Goal: Task Accomplishment & Management: Manage account settings

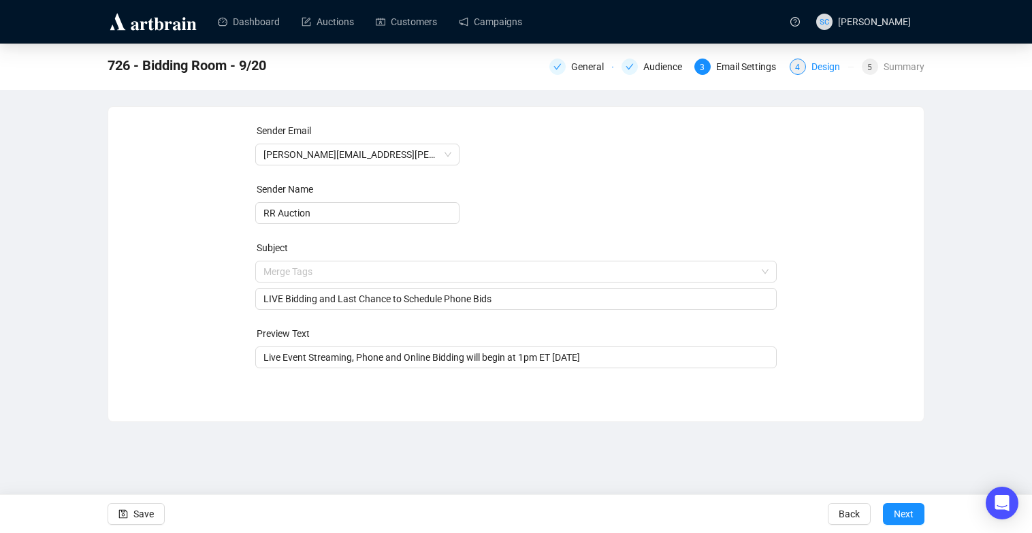
click at [826, 68] on div "Design" at bounding box center [829, 67] width 37 height 16
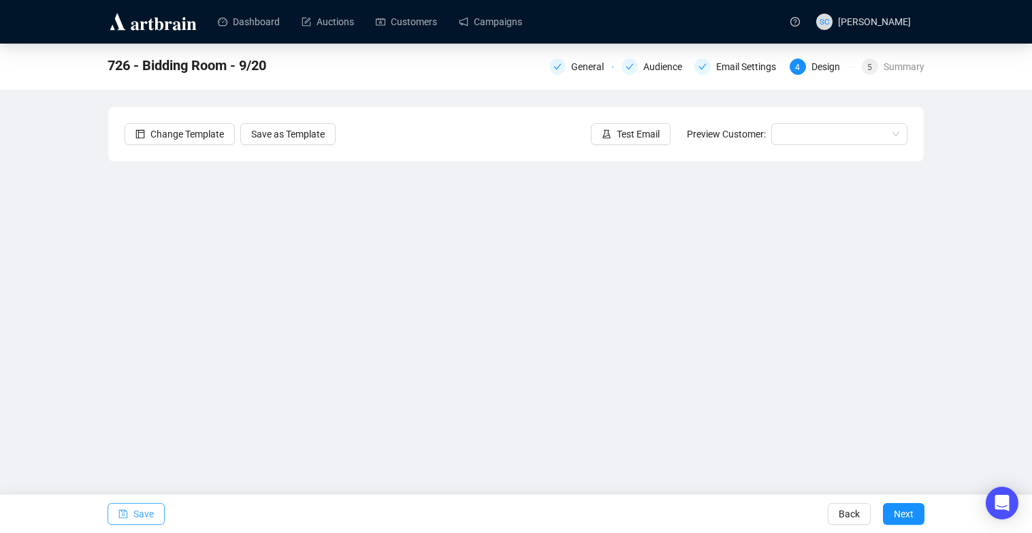
click at [143, 512] on span "Save" at bounding box center [143, 514] width 20 height 38
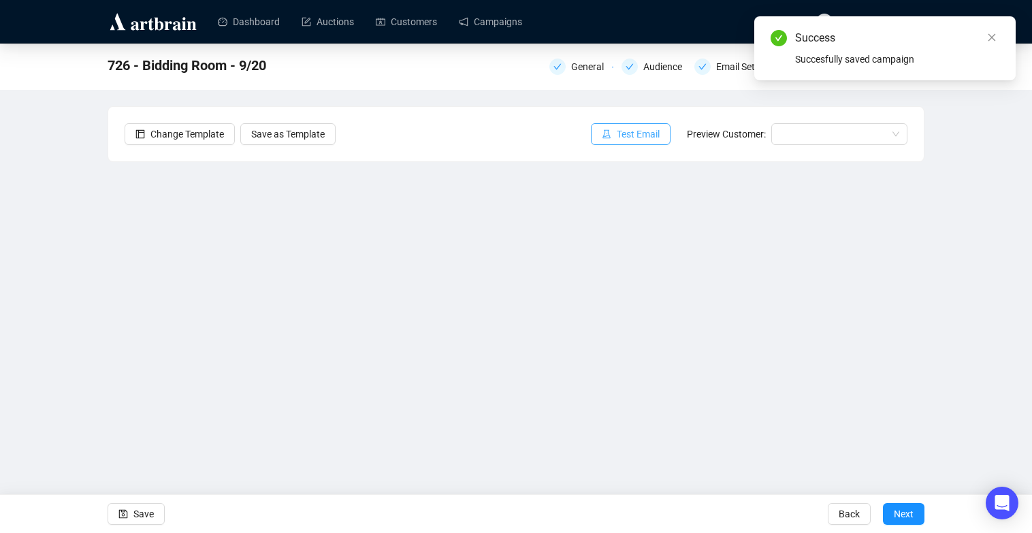
click at [637, 132] on span "Test Email" at bounding box center [638, 134] width 43 height 15
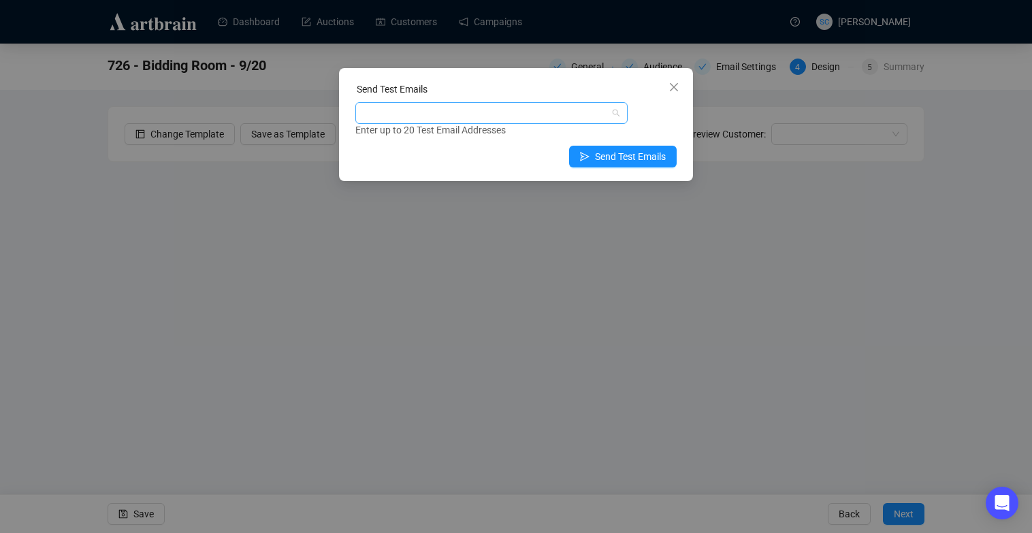
click at [364, 113] on div at bounding box center [360, 113] width 5 height 16
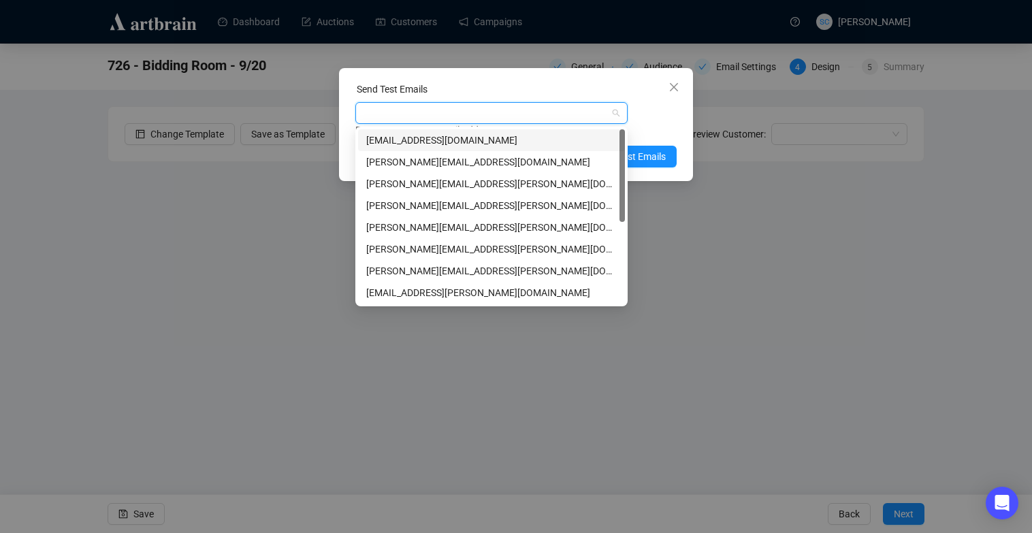
type input "s"
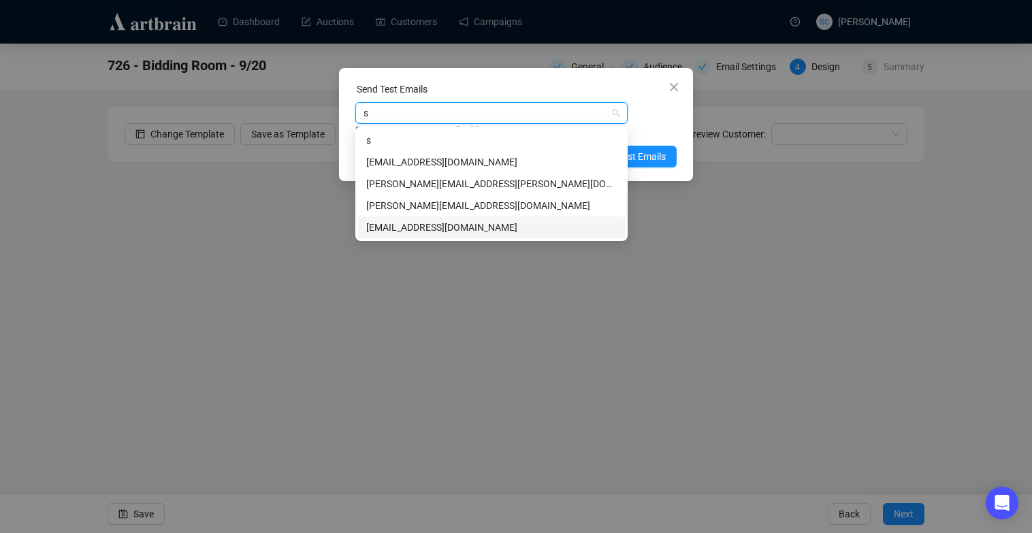
click at [420, 229] on div "[EMAIL_ADDRESS][DOMAIN_NAME]" at bounding box center [491, 227] width 251 height 15
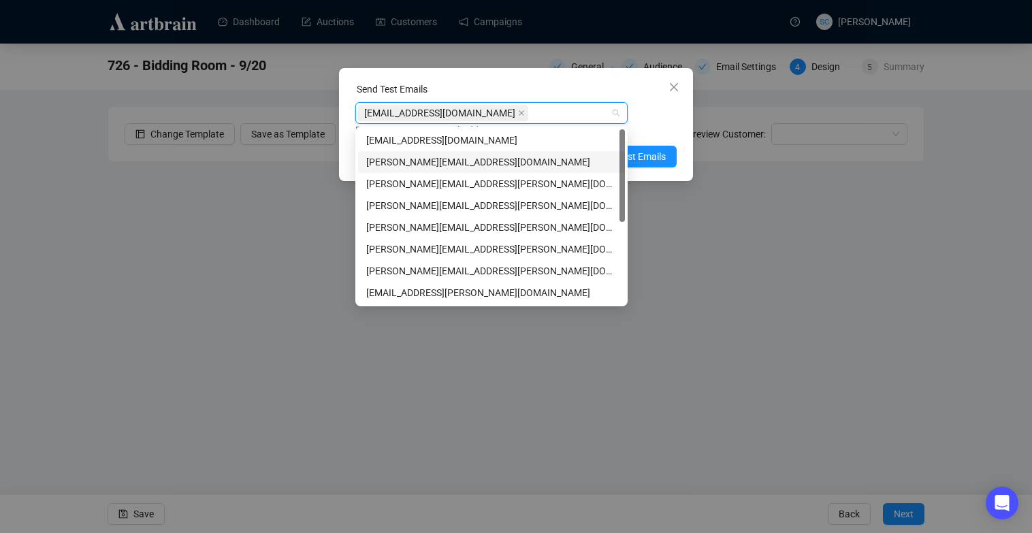
click at [648, 123] on div "Enter up to 20 Test Email Addresses" at bounding box center [515, 131] width 321 height 16
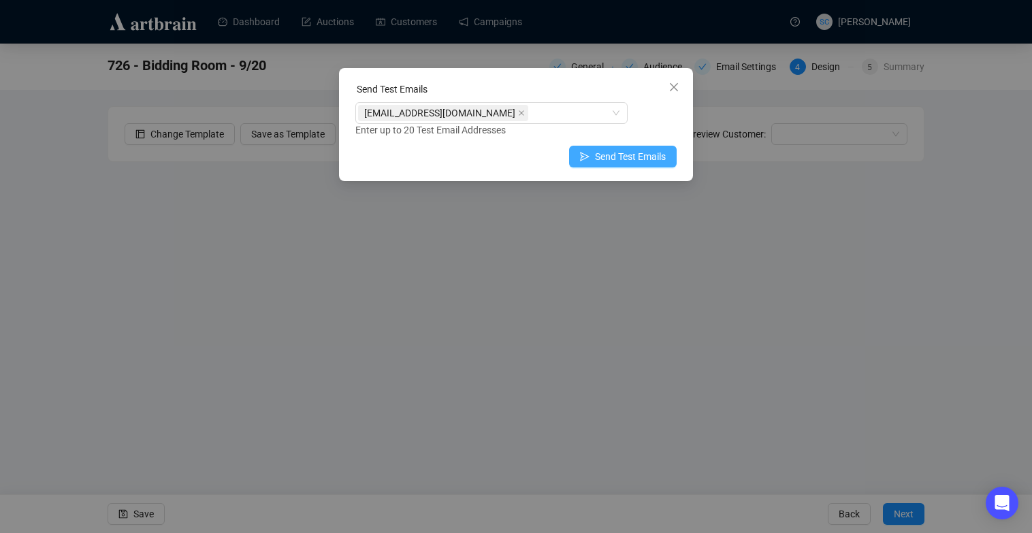
click at [643, 147] on button "Send Test Emails" at bounding box center [623, 157] width 108 height 22
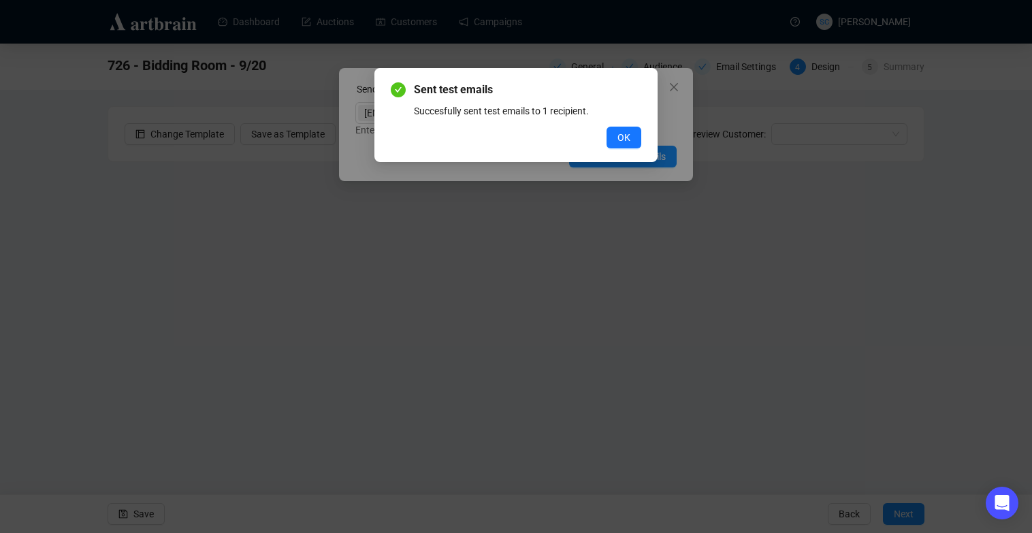
click at [625, 145] on button "OK" at bounding box center [624, 138] width 35 height 22
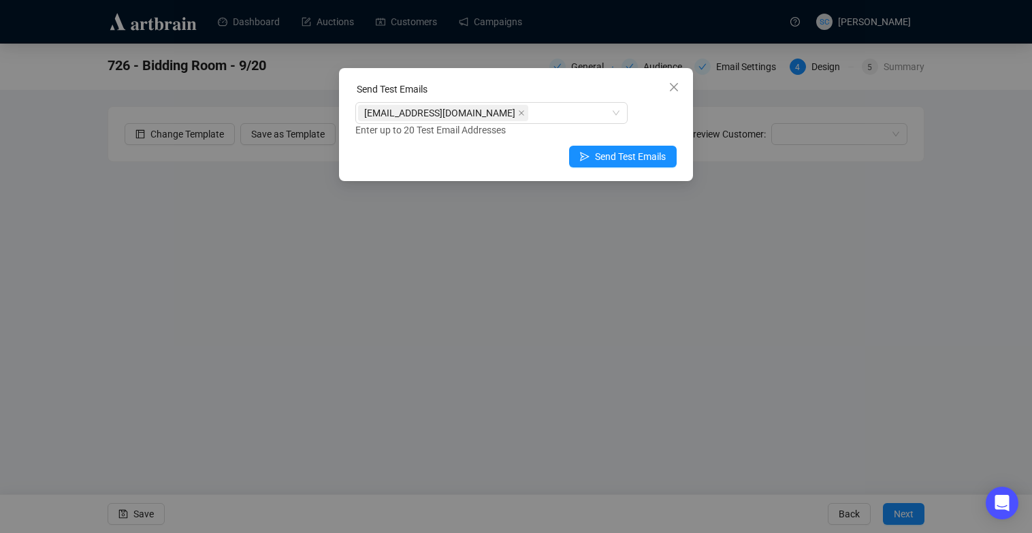
click at [674, 87] on icon "close" at bounding box center [674, 87] width 11 height 11
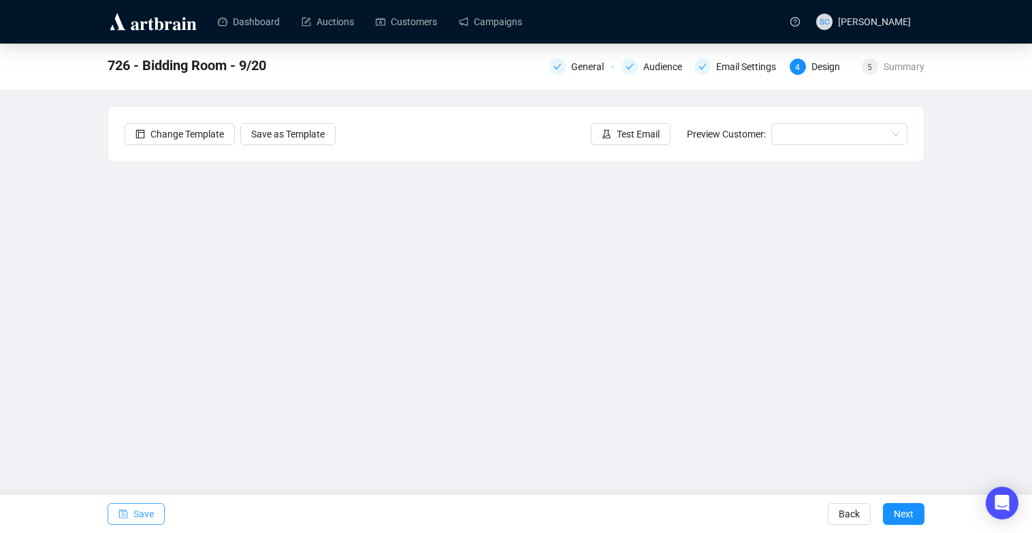
click at [133, 515] on span "Save" at bounding box center [143, 514] width 20 height 38
drag, startPoint x: 144, startPoint y: 513, endPoint x: 149, endPoint y: 506, distance: 8.9
click at [144, 513] on span "Save" at bounding box center [143, 514] width 20 height 38
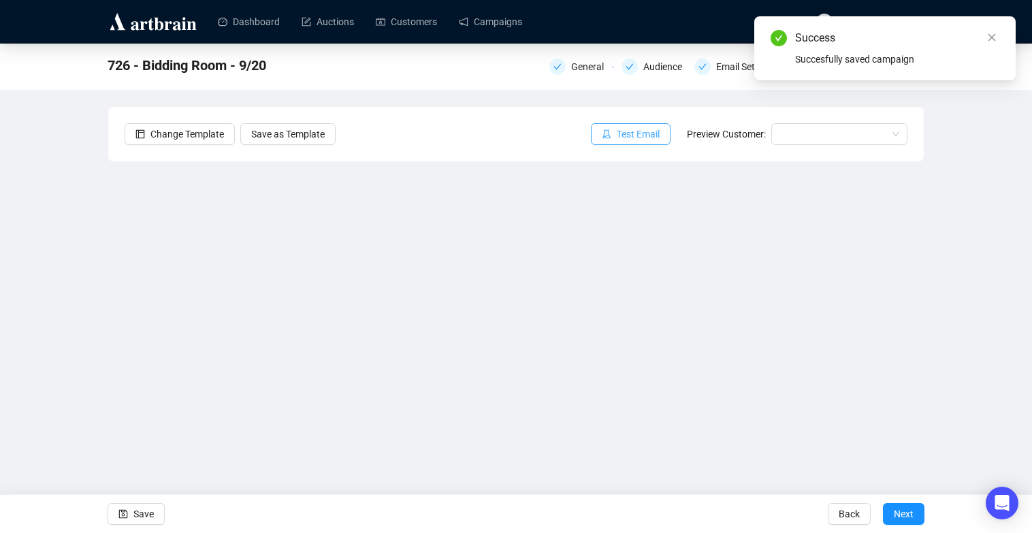
click at [607, 134] on button "Test Email" at bounding box center [631, 134] width 80 height 22
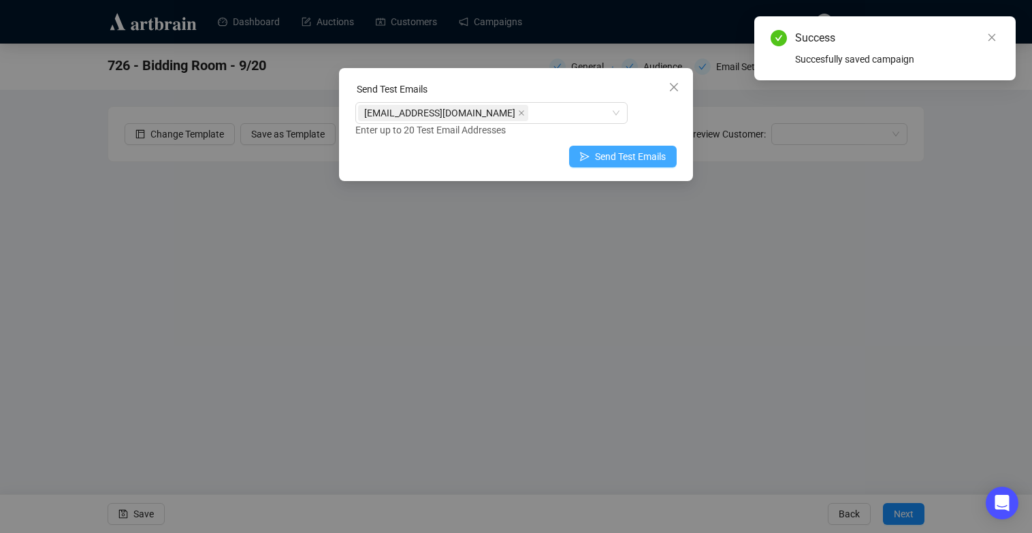
click at [611, 160] on span "Send Test Emails" at bounding box center [630, 156] width 71 height 15
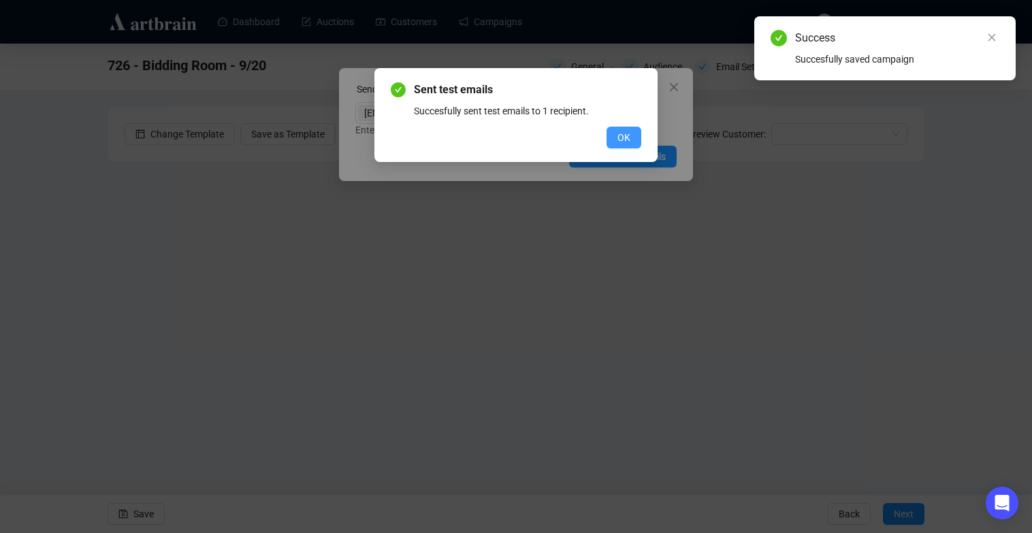
click at [617, 133] on span "OK" at bounding box center [623, 137] width 13 height 15
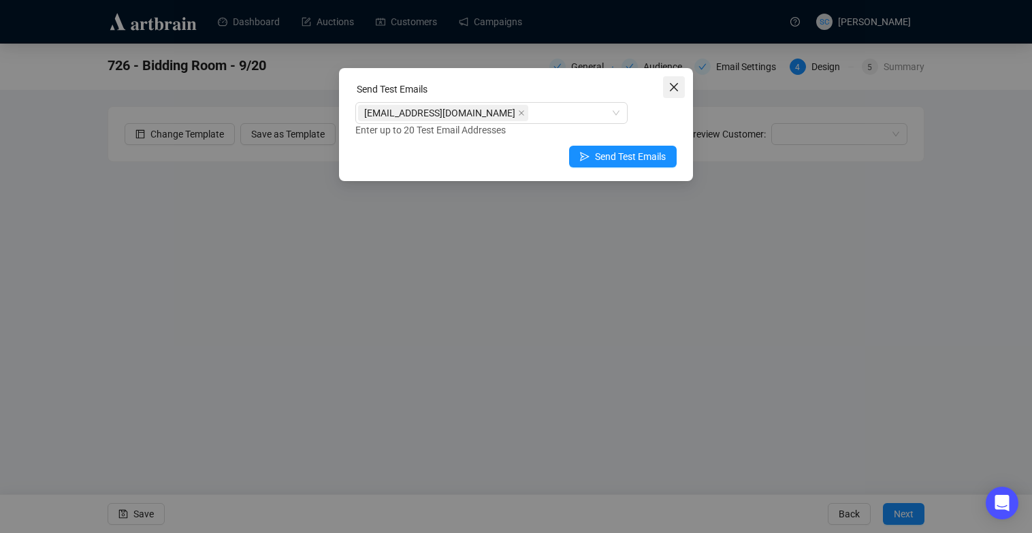
click at [671, 86] on icon "close" at bounding box center [674, 87] width 11 height 11
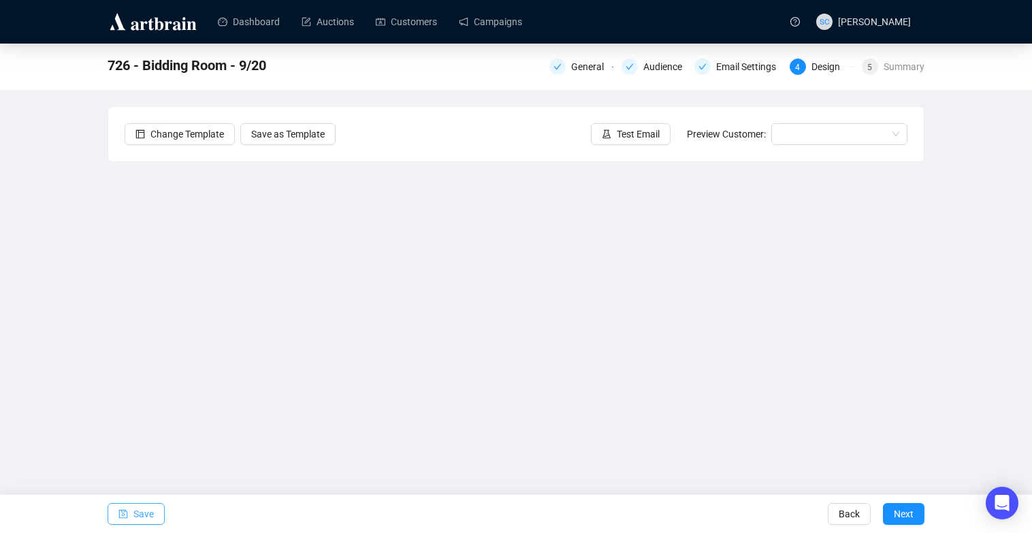
click at [123, 513] on icon "save" at bounding box center [123, 514] width 9 height 9
click at [902, 56] on div "General Audience Email Settings 4 Design 5 Summary" at bounding box center [736, 65] width 375 height 19
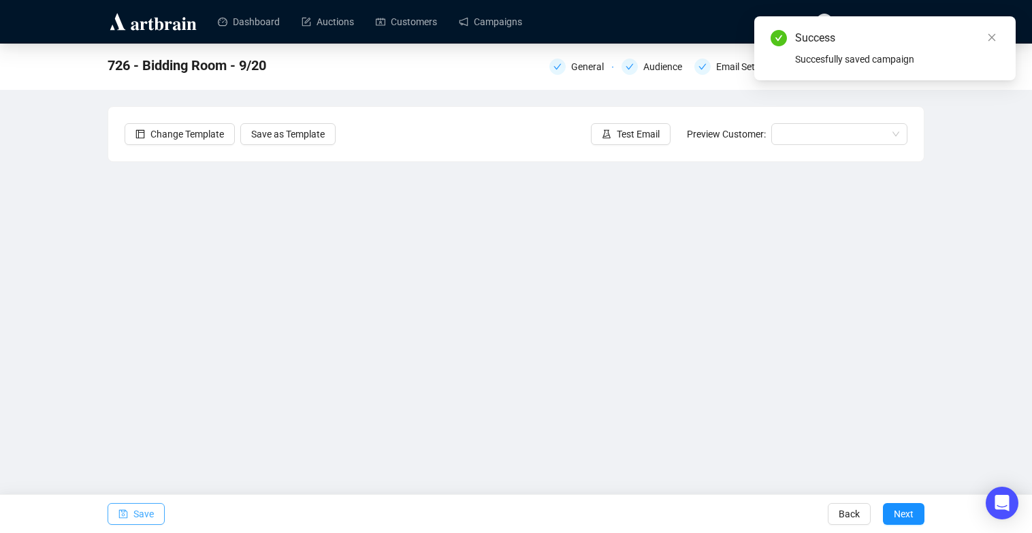
click at [902, 63] on body "Dashboard Auctions Customers Campaigns SC [PERSON_NAME] 726 - Bidding Room - 9/…" at bounding box center [516, 266] width 1032 height 533
click at [906, 511] on span "Next" at bounding box center [904, 514] width 20 height 38
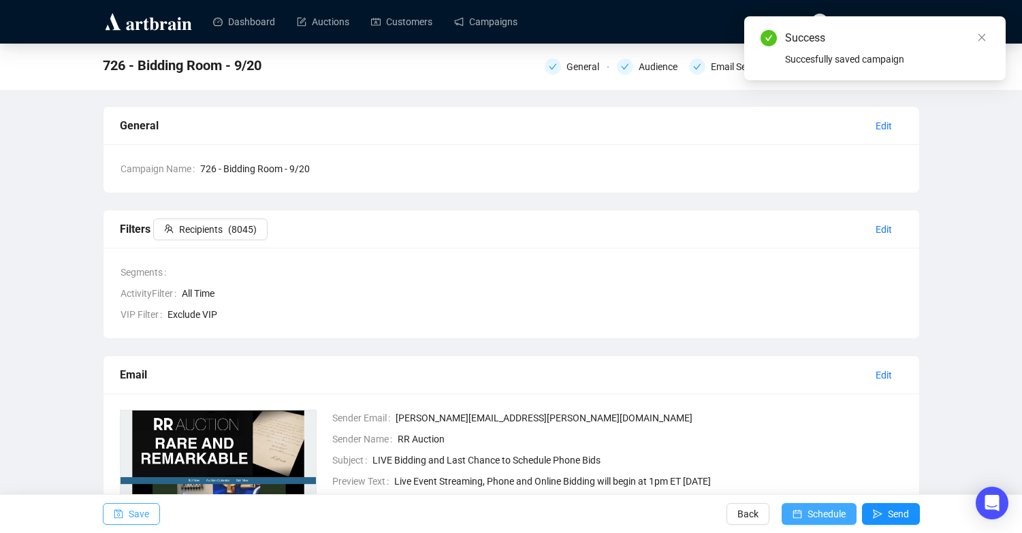
click at [807, 515] on span "Schedule" at bounding box center [826, 514] width 38 height 38
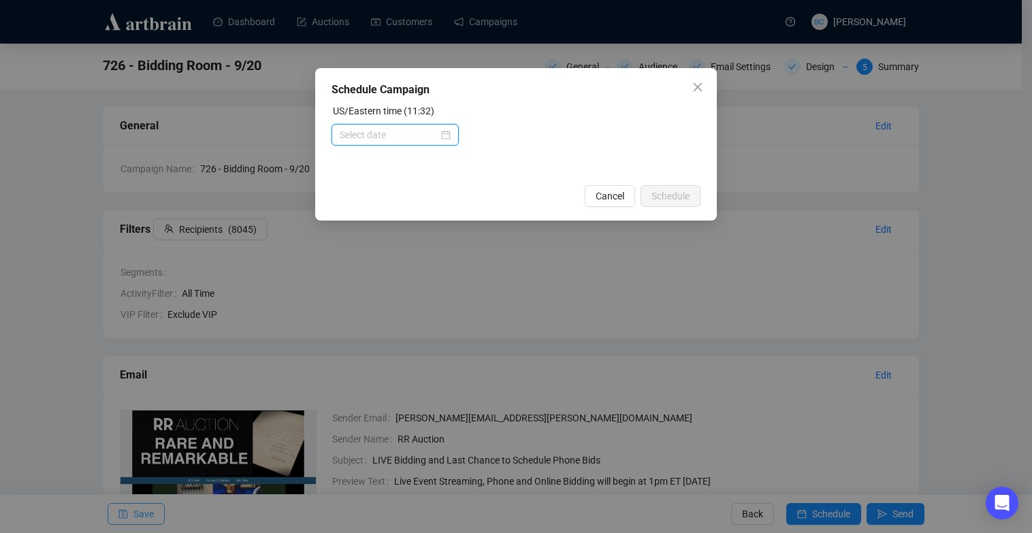
click at [358, 134] on input at bounding box center [389, 134] width 99 height 15
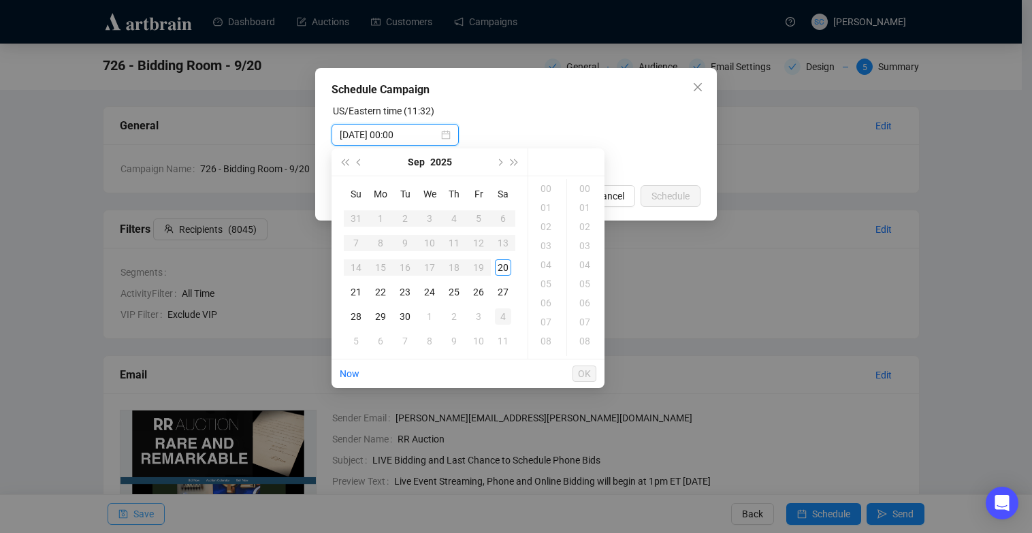
type input "[DATE] 00:00"
click at [504, 269] on div "20" at bounding box center [503, 267] width 16 height 16
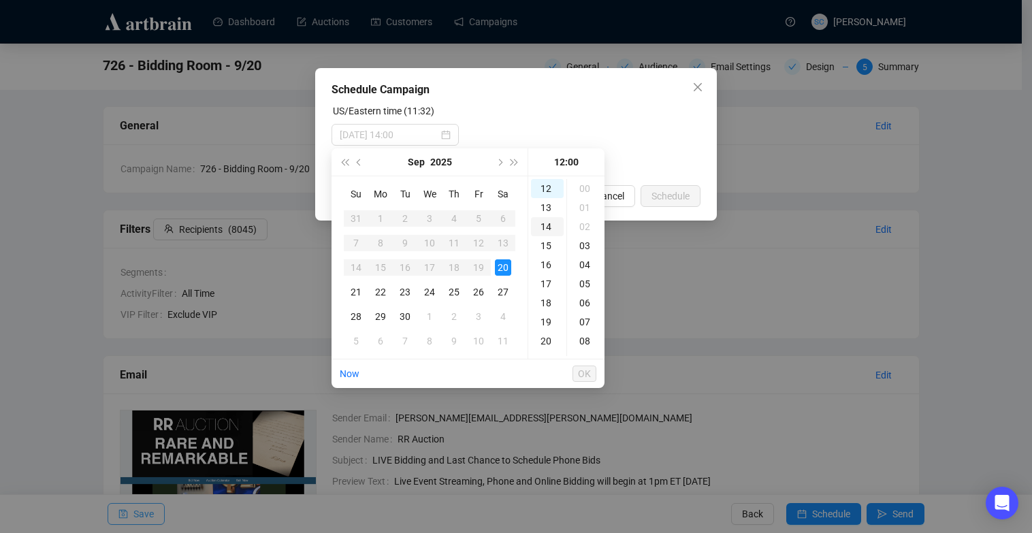
scroll to position [229, 0]
click at [551, 189] on div "12" at bounding box center [547, 188] width 33 height 19
click at [590, 251] on div "05" at bounding box center [586, 253] width 33 height 19
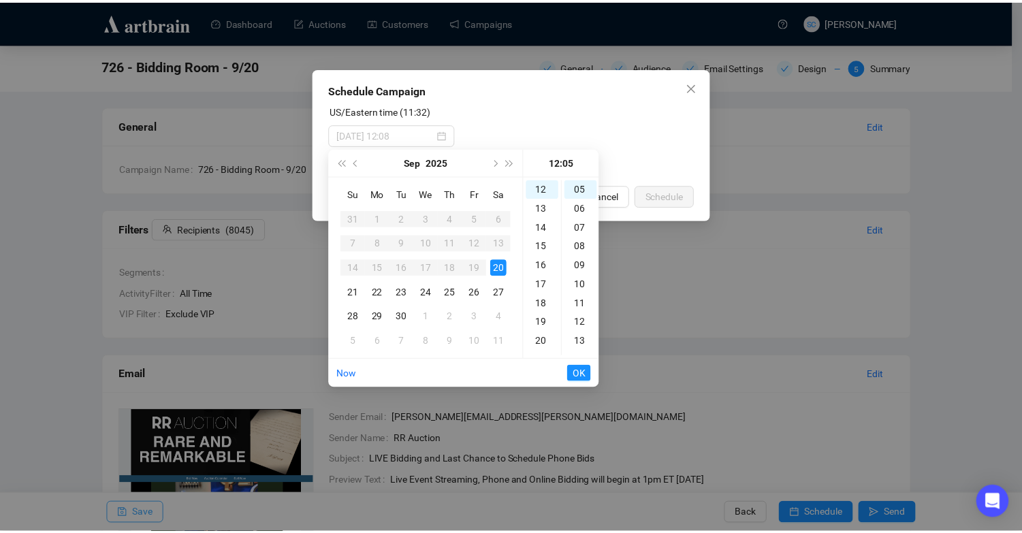
scroll to position [95, 0]
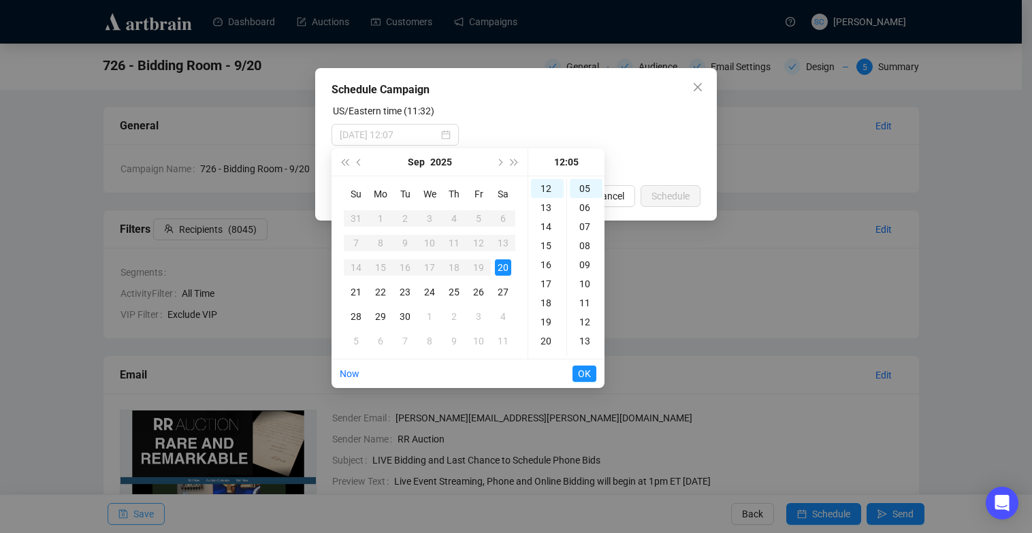
type input "[DATE] 12:05"
click at [592, 374] on button "OK" at bounding box center [585, 374] width 24 height 16
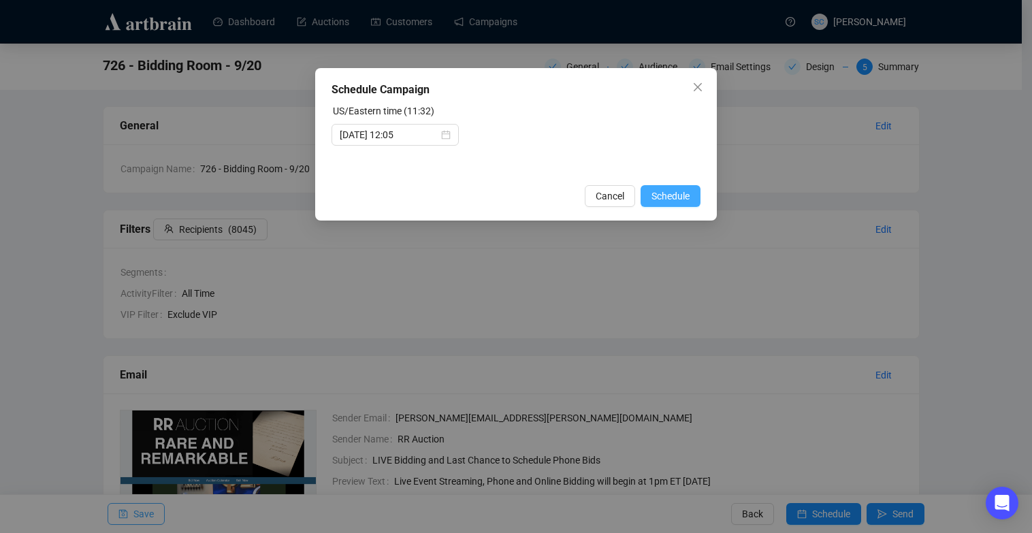
click at [692, 193] on button "Schedule" at bounding box center [671, 196] width 60 height 22
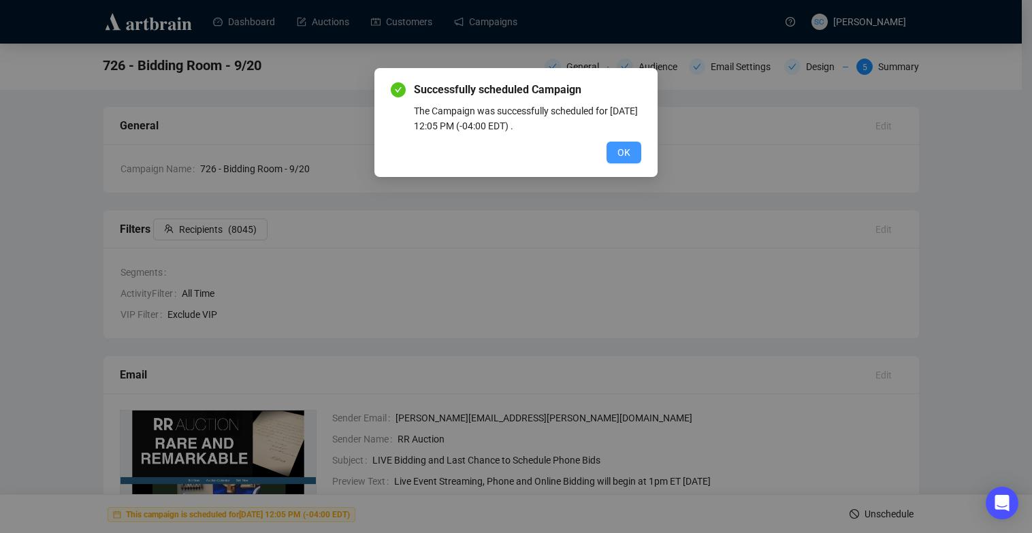
click at [622, 150] on span "OK" at bounding box center [623, 152] width 13 height 15
